Goal: Check status: Check status

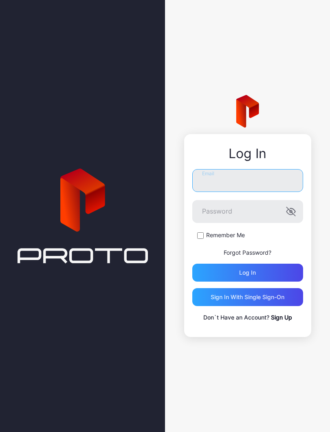
type input "**********"
click at [247, 272] on button "Log in" at bounding box center [247, 272] width 111 height 18
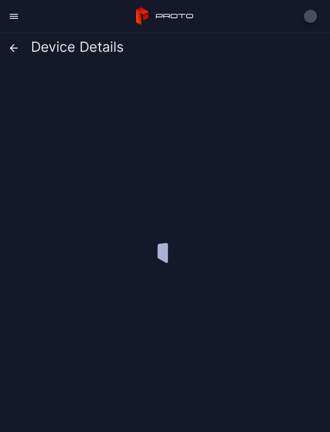
click at [239, 237] on div at bounding box center [168, 245] width 317 height 360
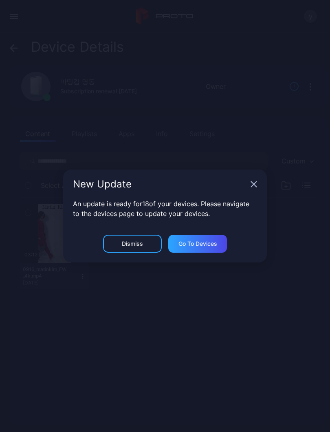
click at [256, 180] on div "New Update" at bounding box center [165, 183] width 204 height 29
click at [256, 181] on div "New Update" at bounding box center [165, 183] width 204 height 29
click at [249, 187] on div "New Update" at bounding box center [165, 183] width 204 height 29
click at [252, 183] on icon "button" at bounding box center [253, 184] width 5 height 5
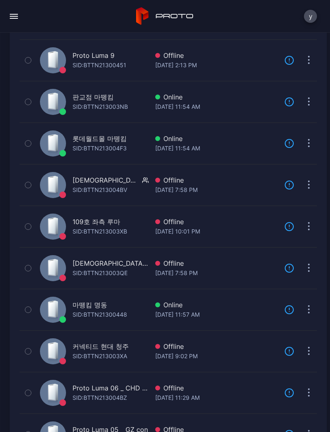
scroll to position [138, 0]
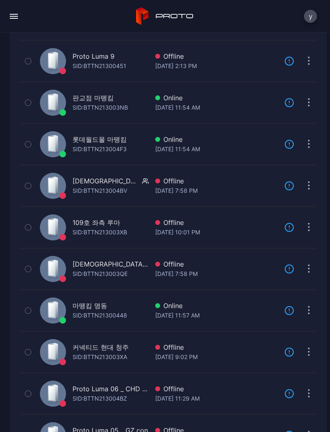
click at [127, 314] on div "SID: BTTN21300448" at bounding box center [99, 315] width 55 height 10
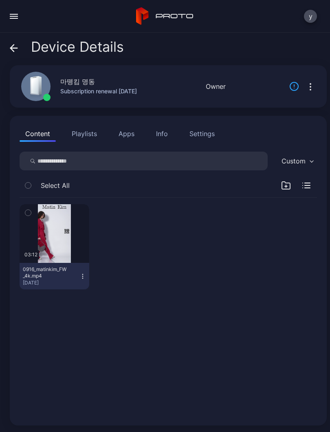
click at [0, 0] on div "button" at bounding box center [0, 0] width 0 height 0
